Goal: Navigation & Orientation: Find specific page/section

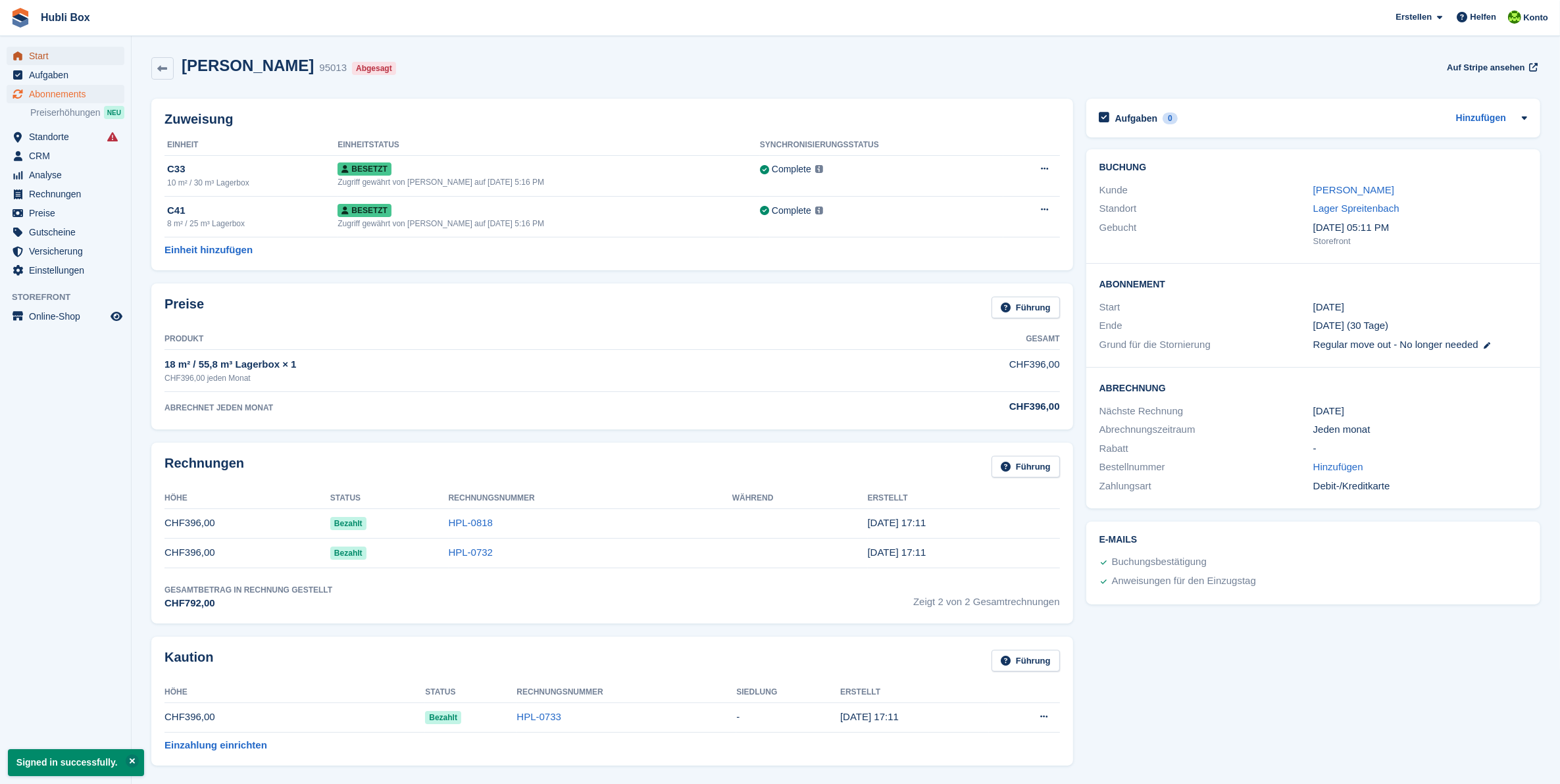
click at [37, 52] on span "Start" at bounding box center [68, 56] width 79 height 19
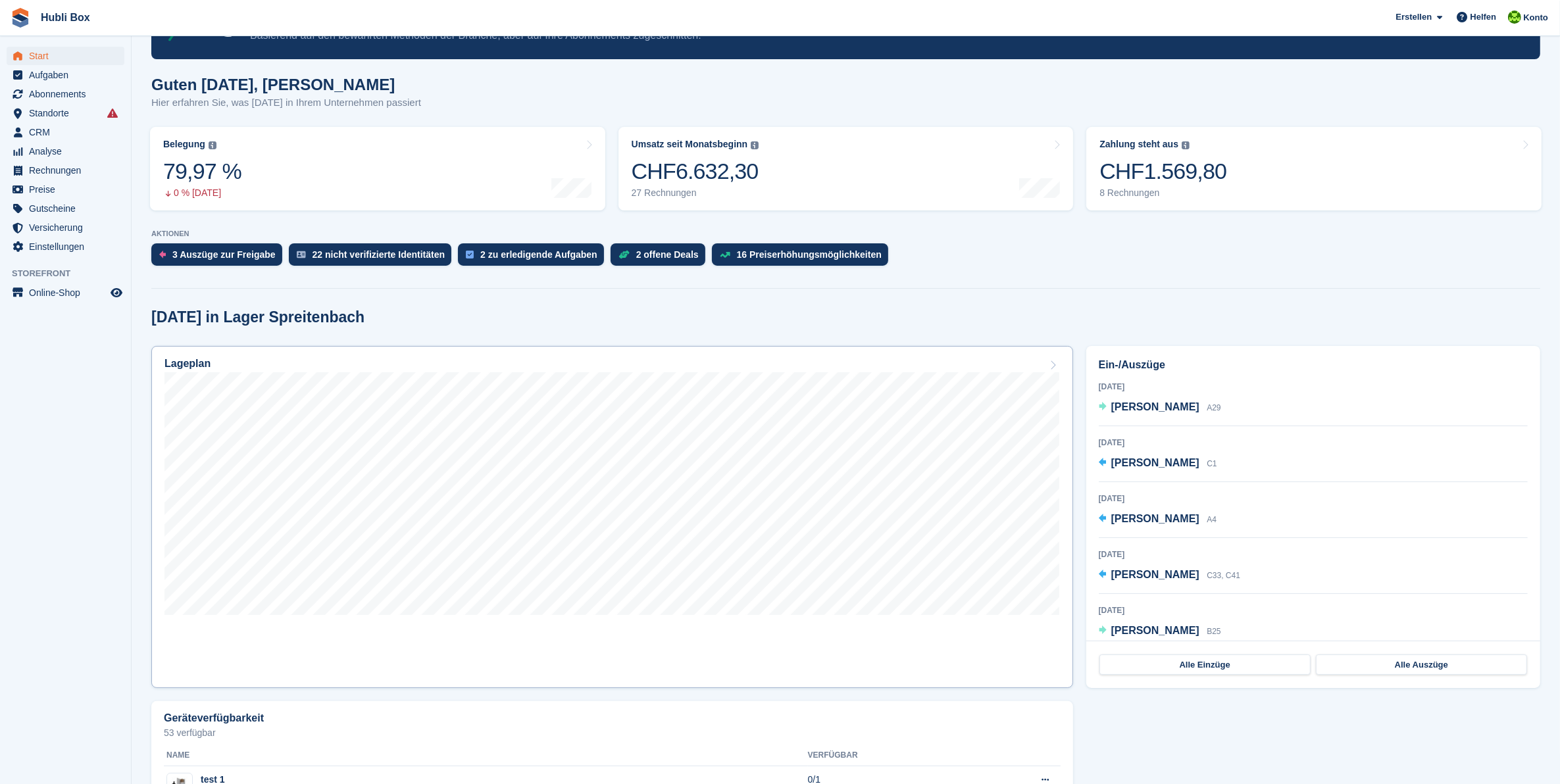
scroll to position [164, 0]
